Goal: Task Accomplishment & Management: Use online tool/utility

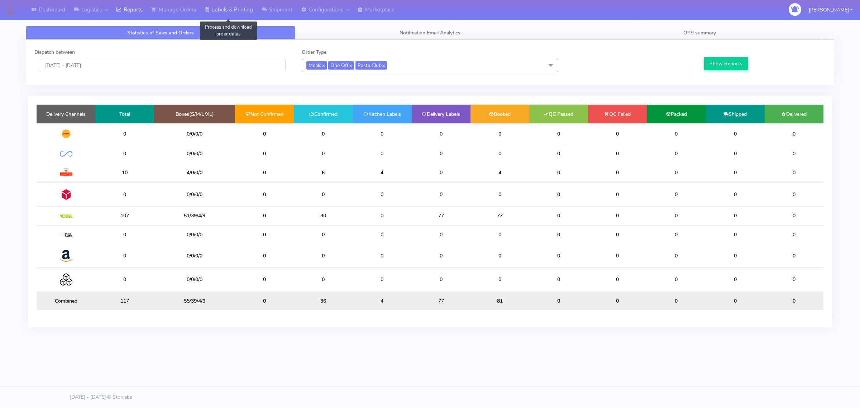
click at [222, 8] on link "Labels & Printing" at bounding box center [228, 10] width 57 height 20
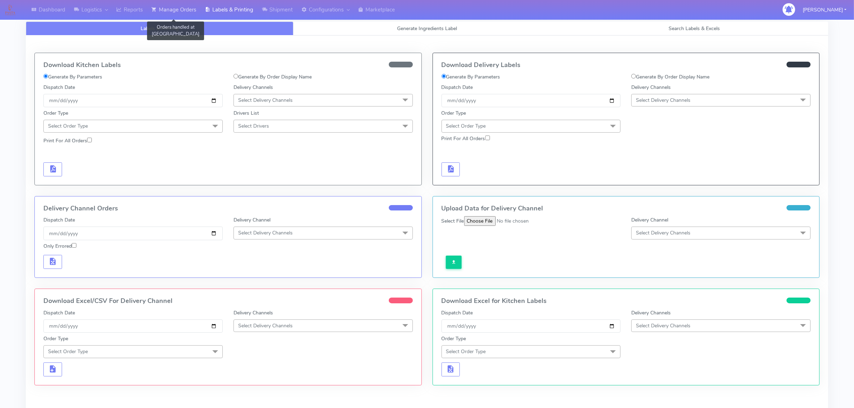
click at [174, 11] on link "Manage Orders" at bounding box center [173, 10] width 53 height 20
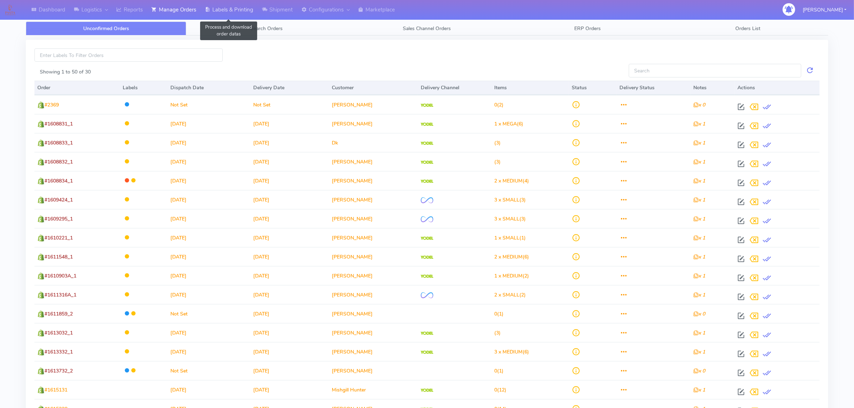
click at [222, 9] on link "Labels & Printing" at bounding box center [228, 10] width 57 height 20
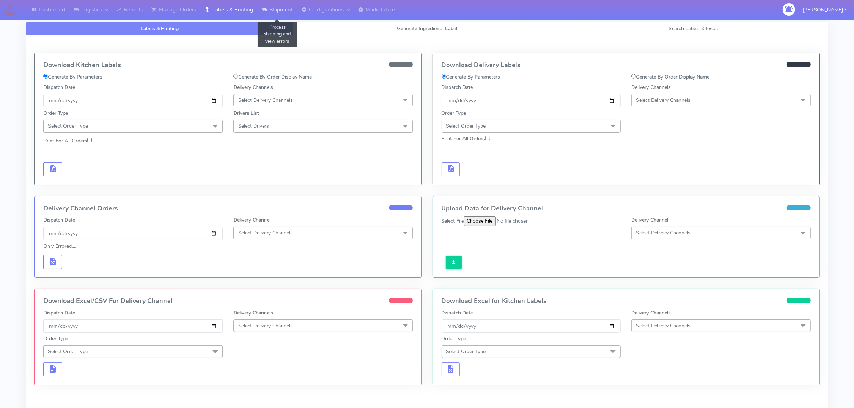
click at [265, 10] on icon at bounding box center [264, 9] width 5 height 7
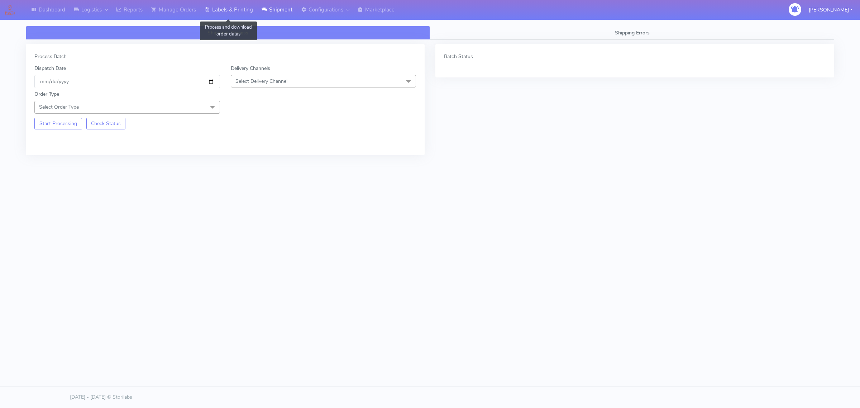
click at [216, 16] on link "Labels & Printing" at bounding box center [228, 10] width 57 height 20
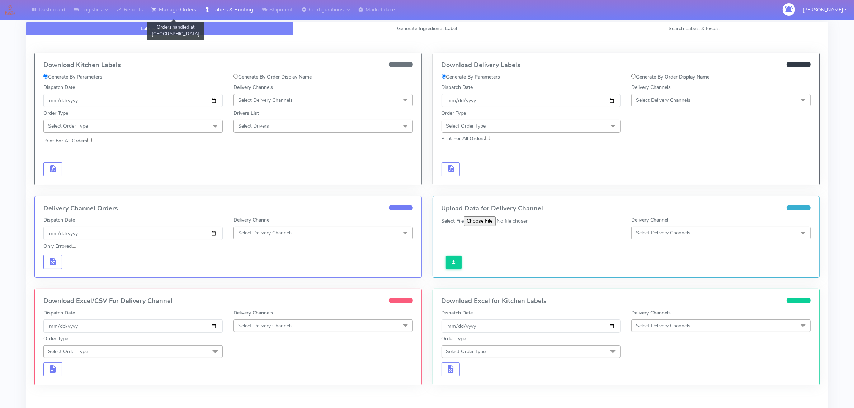
click at [173, 11] on link "Manage Orders" at bounding box center [173, 10] width 53 height 20
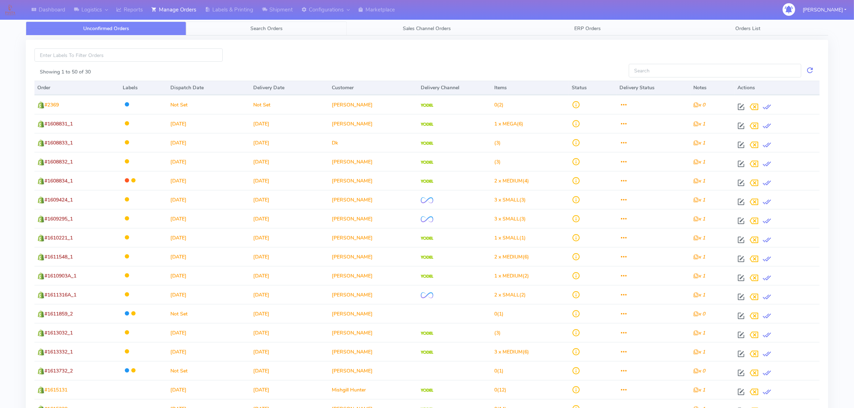
click at [247, 30] on link "Search Orders" at bounding box center [266, 29] width 160 height 14
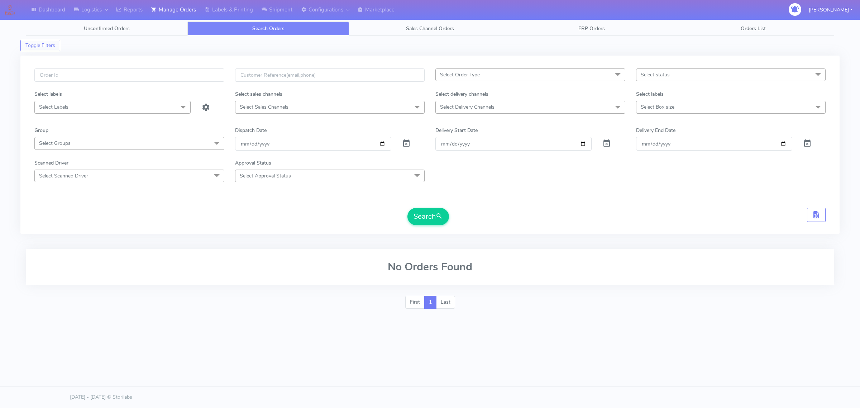
click at [484, 78] on span "Select Order Type" at bounding box center [531, 74] width 190 height 13
click at [482, 123] on div "MEALS" at bounding box center [531, 123] width 182 height 8
checkbox input "true"
click at [490, 110] on form "MEALS x Select All MEALS ATAVI One Off Pasta Club Gift Kit Event Unknown QCOM S…" at bounding box center [430, 146] width 792 height 157
click at [486, 79] on span "MEALS x" at bounding box center [531, 74] width 190 height 13
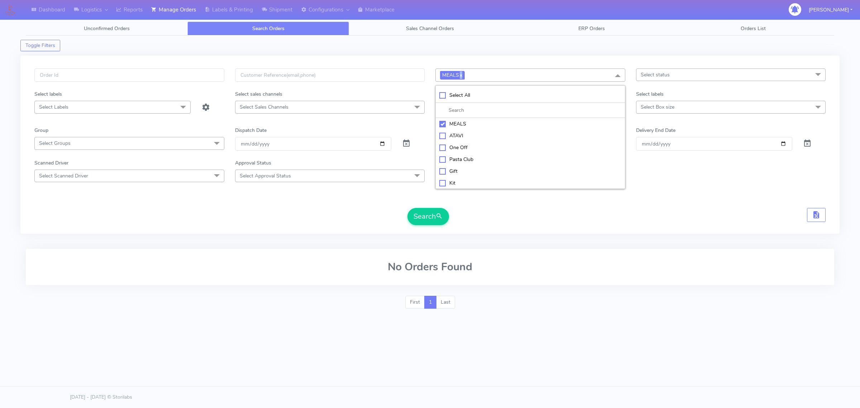
click at [462, 75] on link "x" at bounding box center [460, 75] width 3 height 8
click at [470, 108] on span "Select Delivery Channels" at bounding box center [467, 107] width 54 height 7
click at [474, 201] on div "Yodel" at bounding box center [531, 203] width 182 height 8
checkbox input "true"
click at [694, 74] on span "Select status" at bounding box center [731, 74] width 190 height 13
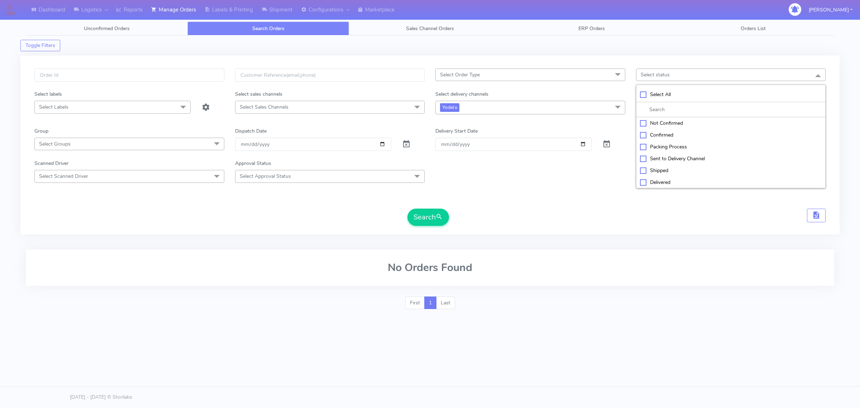
click at [645, 172] on div "Shipped" at bounding box center [731, 171] width 182 height 8
checkbox input "true"
click at [644, 185] on div "Delivered" at bounding box center [731, 183] width 182 height 8
checkbox input "true"
click at [622, 186] on form "Select Order Type Select All MEALS ATAVI One Off Pasta Club Gift Kit Event Unkn…" at bounding box center [430, 146] width 792 height 157
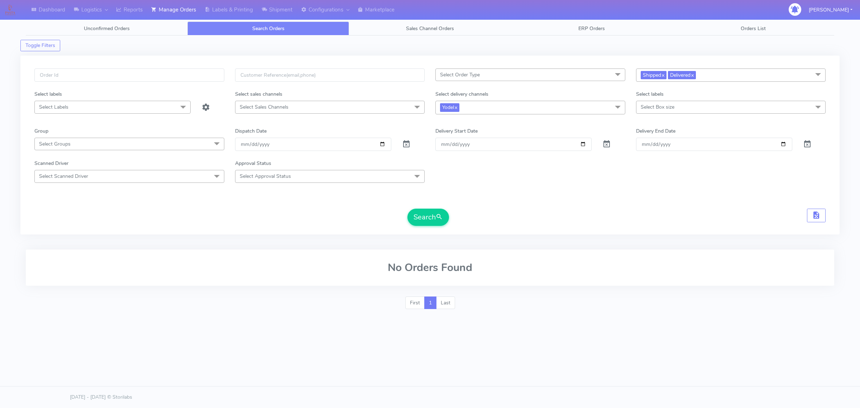
click at [654, 108] on span "Select Box size" at bounding box center [658, 107] width 34 height 7
click at [609, 165] on div "Scanned Driver Select Scanned Driver Select All Test Driver [PERSON_NAME] Abdul…" at bounding box center [430, 171] width 802 height 23
click at [588, 146] on input "Order" at bounding box center [514, 144] width 156 height 13
click at [386, 144] on input "[DATE]" at bounding box center [313, 144] width 156 height 13
click at [382, 144] on input "[DATE]" at bounding box center [313, 144] width 156 height 13
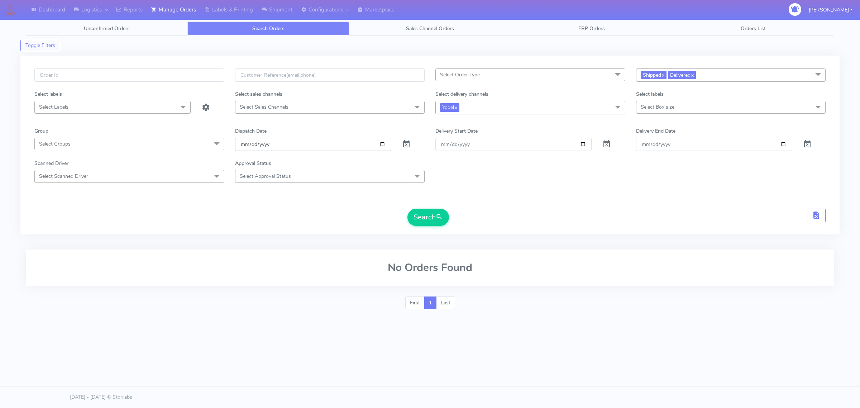
type input "[DATE]"
click at [426, 215] on button "Search" at bounding box center [429, 217] width 42 height 17
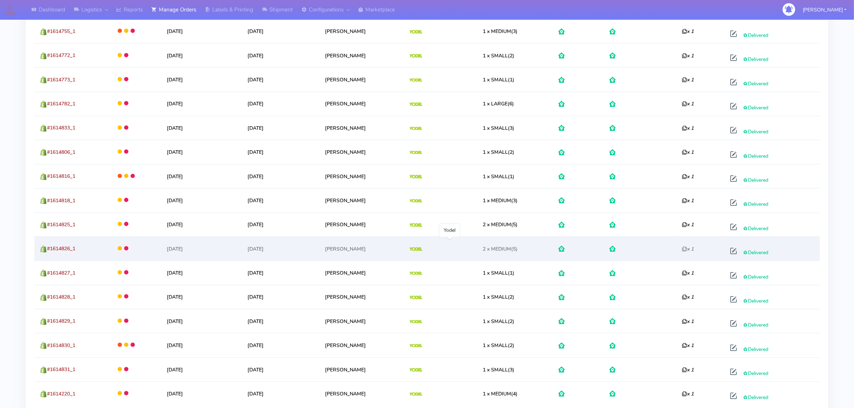
scroll to position [1171, 0]
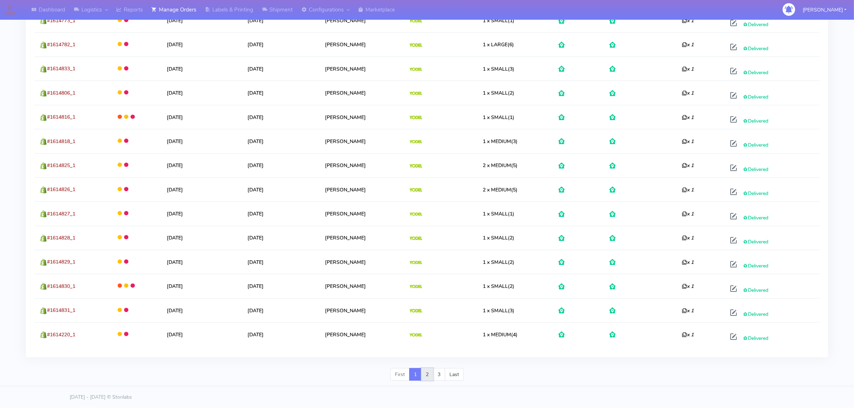
click at [426, 375] on link "2" at bounding box center [427, 374] width 12 height 13
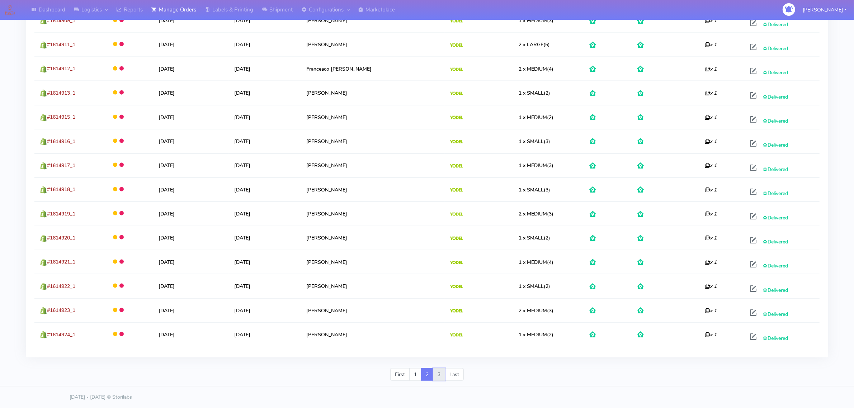
click at [438, 372] on link "3" at bounding box center [439, 374] width 12 height 13
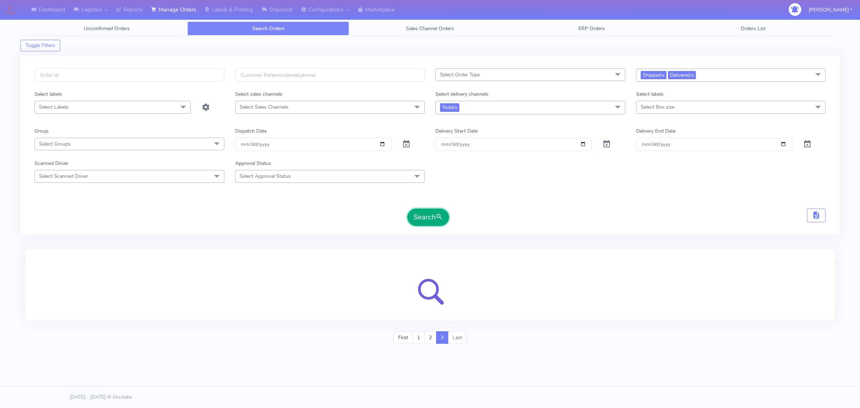
click at [433, 223] on button "Search" at bounding box center [429, 217] width 42 height 17
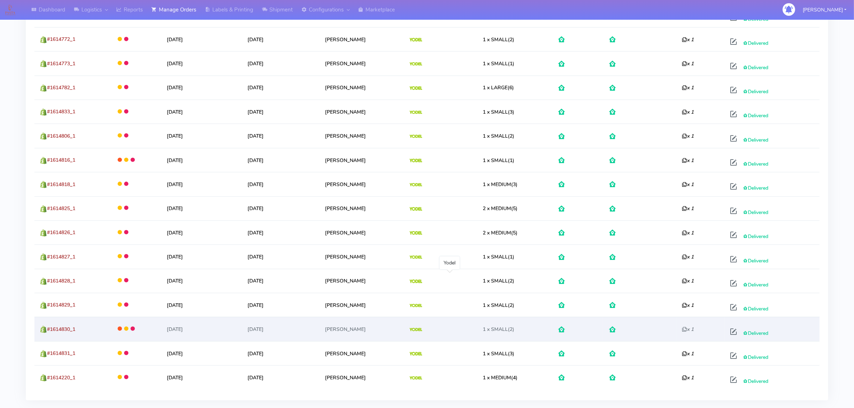
scroll to position [1171, 0]
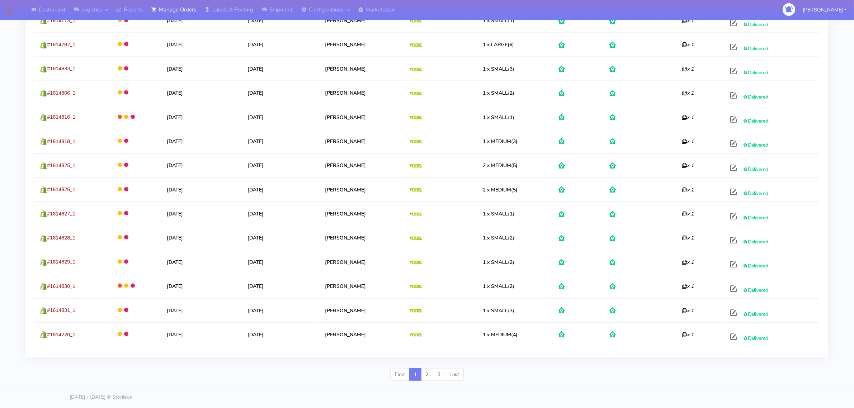
click at [445, 384] on div "First 1 2 3 Last" at bounding box center [426, 377] width 73 height 19
click at [435, 369] on link "3" at bounding box center [439, 374] width 12 height 13
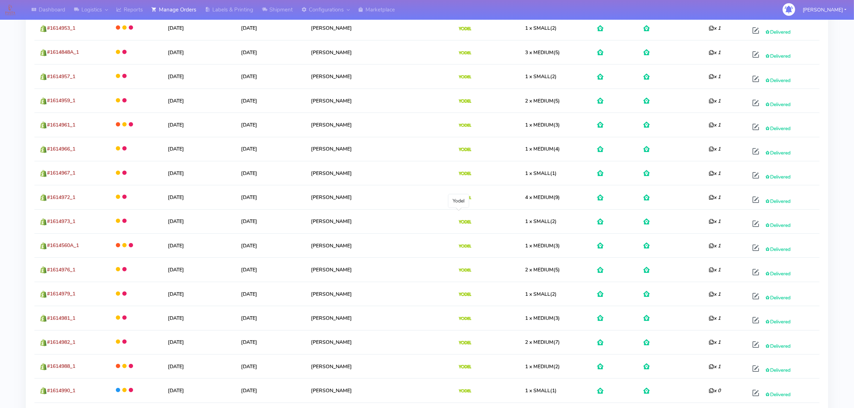
scroll to position [672, 0]
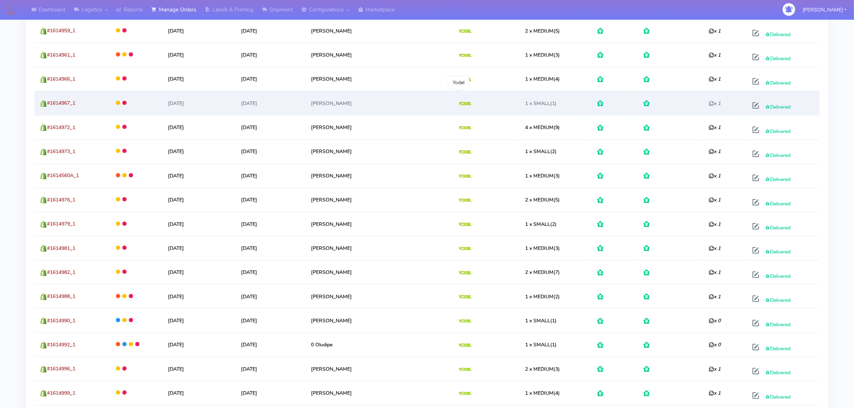
click at [477, 98] on td at bounding box center [486, 103] width 66 height 24
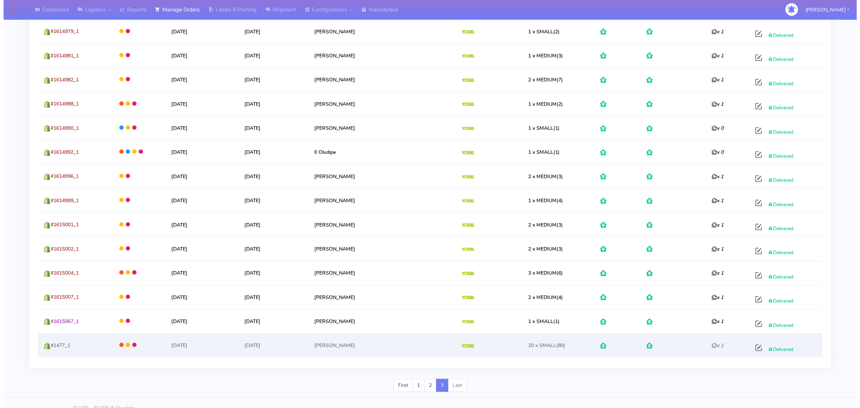
scroll to position [880, 0]
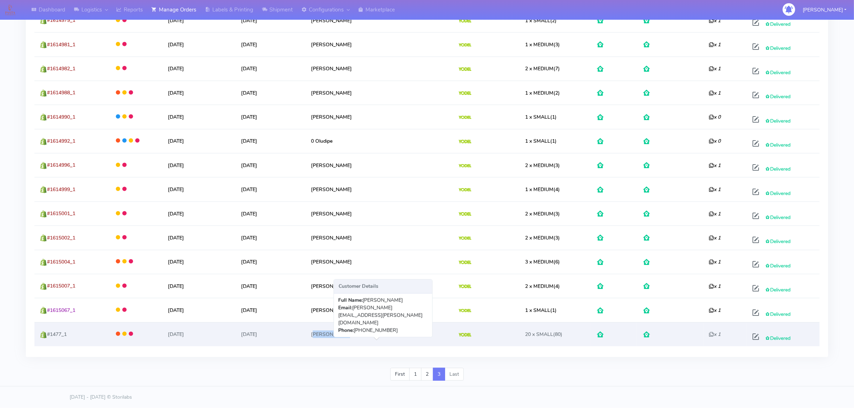
drag, startPoint x: 334, startPoint y: 338, endPoint x: 386, endPoint y: 331, distance: 52.1
click at [380, 332] on td "[PERSON_NAME]" at bounding box center [379, 334] width 148 height 24
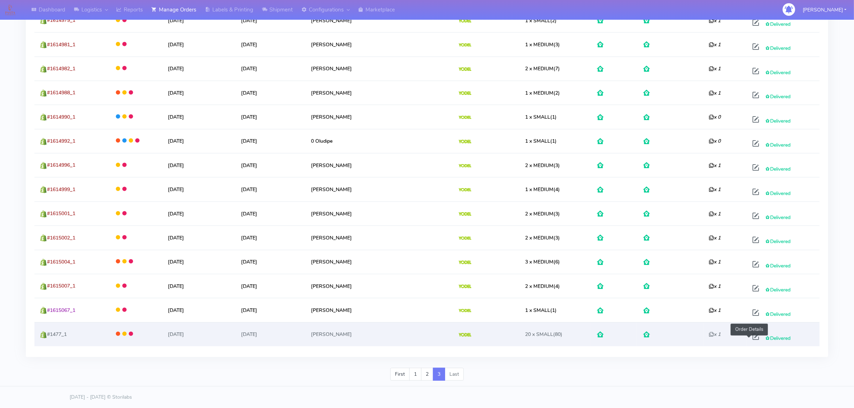
click at [749, 336] on span at bounding box center [755, 338] width 13 height 7
select select "5"
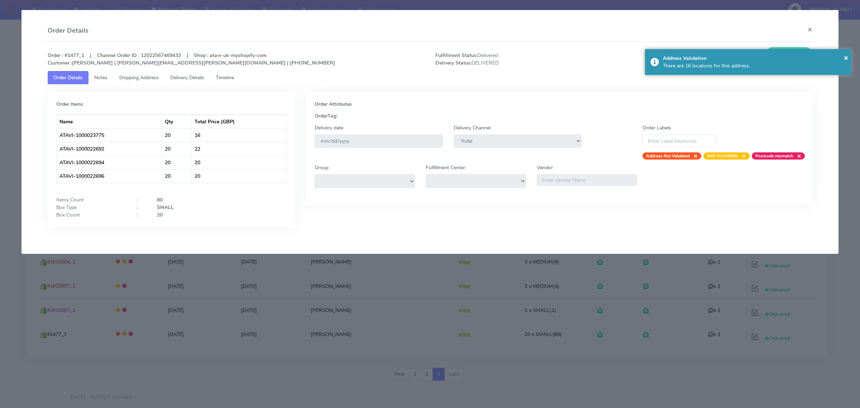
click at [154, 79] on span "Shipping Address" at bounding box center [139, 77] width 40 height 7
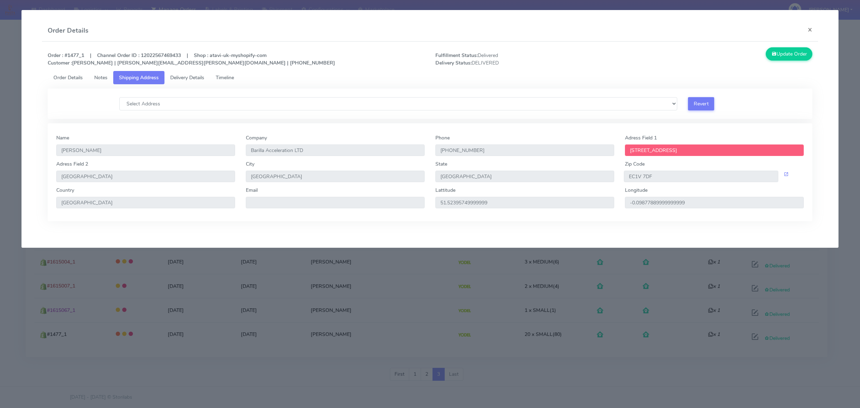
click at [189, 83] on link "Delivery Details" at bounding box center [188, 77] width 46 height 13
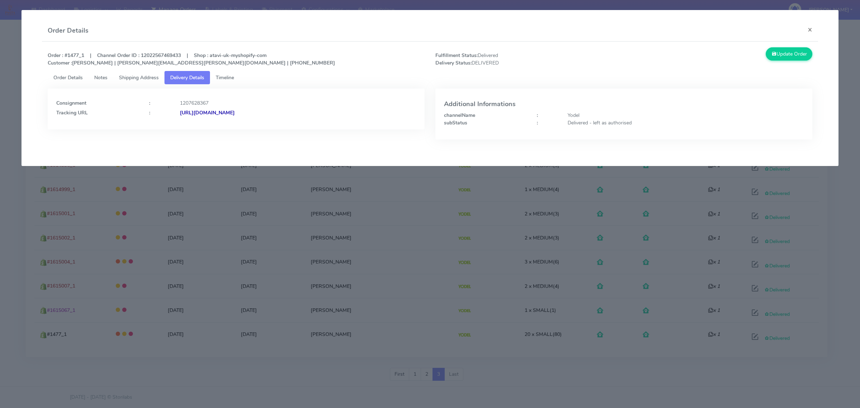
drag, startPoint x: 332, startPoint y: 125, endPoint x: 257, endPoint y: 123, distance: 74.6
click at [257, 123] on div "Consignment : 1207628367 Tracking URL : [URL][DOMAIN_NAME]" at bounding box center [236, 109] width 377 height 41
copy strong "JJD0002231708001055"
